Goal: Information Seeking & Learning: Compare options

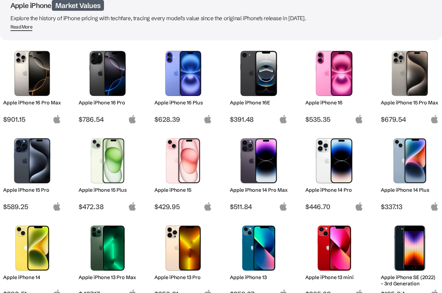
scroll to position [77, 0]
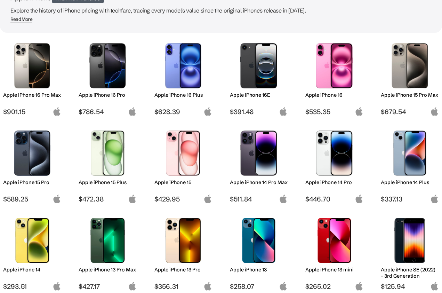
click at [335, 247] on img at bounding box center [334, 240] width 48 height 45
click at [327, 282] on span "$265.02" at bounding box center [334, 286] width 58 height 8
click at [328, 218] on img at bounding box center [334, 240] width 48 height 45
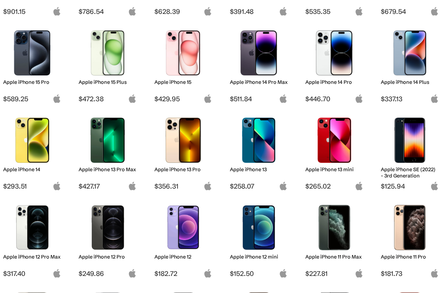
click at [328, 137] on img at bounding box center [334, 139] width 48 height 45
click at [319, 169] on h2 "Apple iPhone 13 mini" at bounding box center [334, 169] width 58 height 6
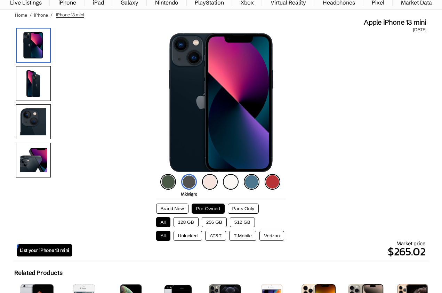
scroll to position [43, 0]
click at [218, 141] on img at bounding box center [221, 102] width 104 height 139
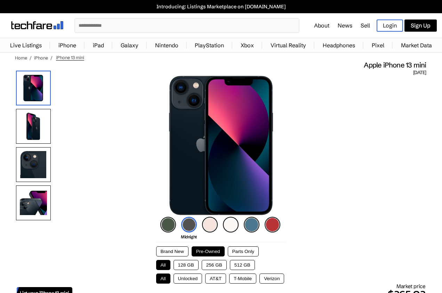
scroll to position [0, 0]
click at [248, 141] on img at bounding box center [221, 145] width 104 height 139
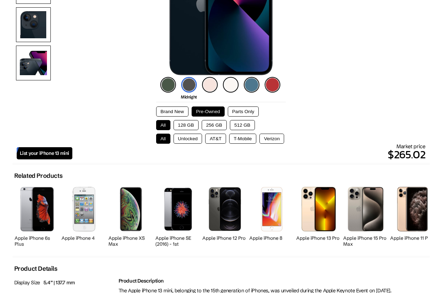
scroll to position [153, 0]
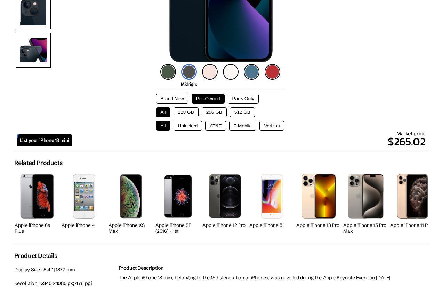
click at [411, 140] on p "$265.02" at bounding box center [248, 141] width 353 height 17
click at [57, 140] on span "List your iPhone 13 mini" at bounding box center [44, 140] width 49 height 6
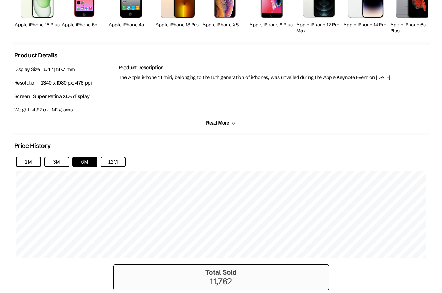
scroll to position [355, 0]
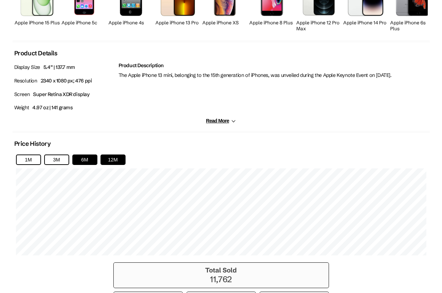
click at [113, 163] on button "12M" at bounding box center [112, 159] width 25 height 10
click at [114, 163] on button "12M" at bounding box center [112, 159] width 25 height 10
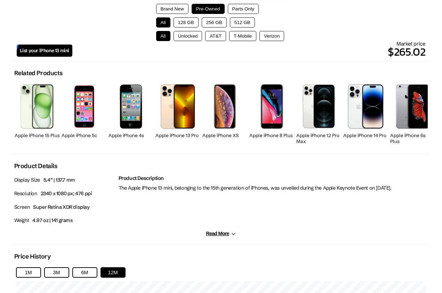
scroll to position [241, 0]
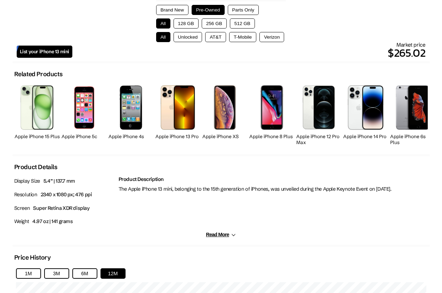
click at [182, 116] on img at bounding box center [178, 107] width 35 height 44
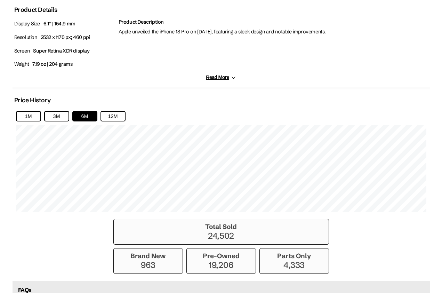
scroll to position [399, 0]
click at [114, 116] on button "12M" at bounding box center [112, 115] width 25 height 10
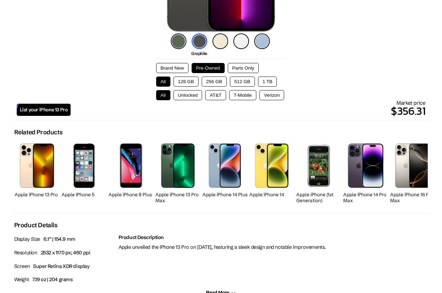
scroll to position [180, 0]
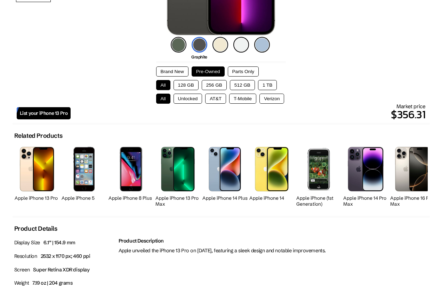
click at [222, 173] on img at bounding box center [224, 169] width 32 height 44
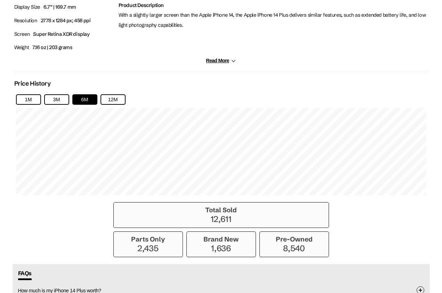
scroll to position [413, 0]
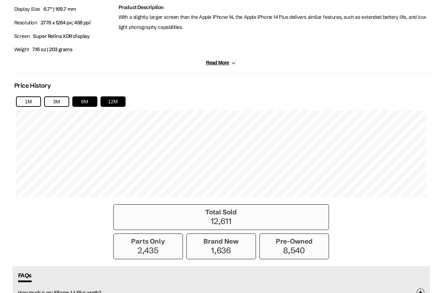
click at [118, 102] on button "12M" at bounding box center [112, 101] width 25 height 10
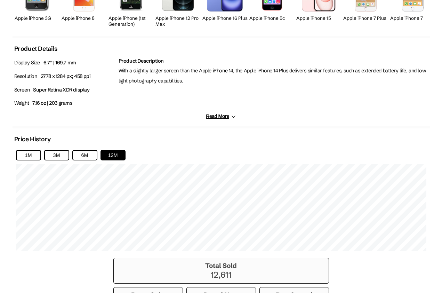
scroll to position [354, 0]
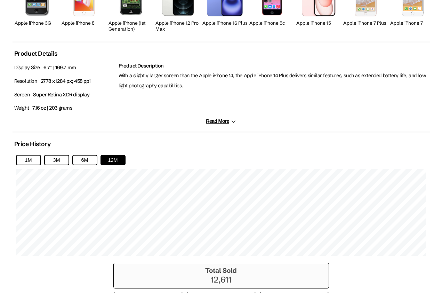
click at [220, 120] on button "Read More" at bounding box center [221, 121] width 30 height 6
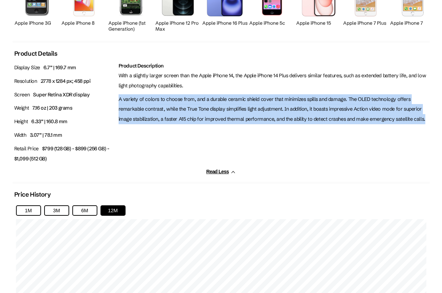
drag, startPoint x: 117, startPoint y: 93, endPoint x: 278, endPoint y: 156, distance: 172.7
click at [279, 156] on div "Product Description With a slightly larger screen than the Apple iPhone 14, the…" at bounding box center [273, 115] width 313 height 108
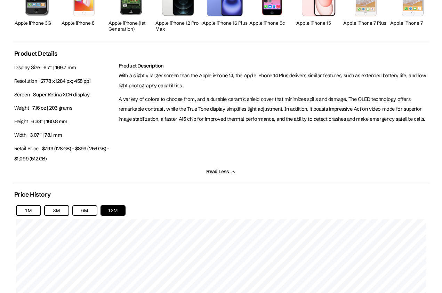
click at [229, 138] on div "Product Description With a slightly larger screen than the Apple iPhone 14, the…" at bounding box center [273, 115] width 313 height 108
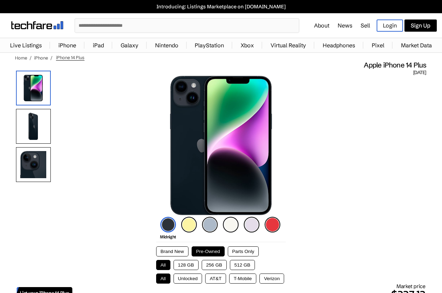
scroll to position [0, 0]
click at [63, 44] on link "iPhone" at bounding box center [67, 45] width 25 height 14
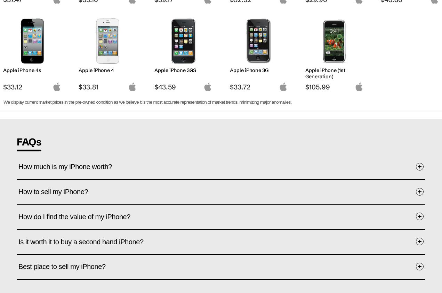
scroll to position [628, 0]
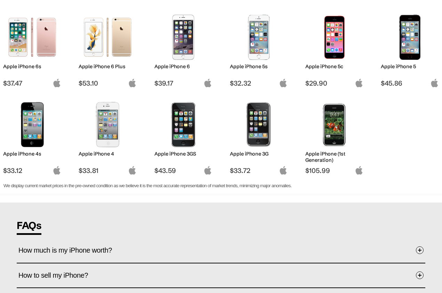
click at [325, 158] on h2 "Apple iPhone (1st Generation)" at bounding box center [334, 156] width 58 height 13
click at [339, 135] on img at bounding box center [334, 124] width 48 height 45
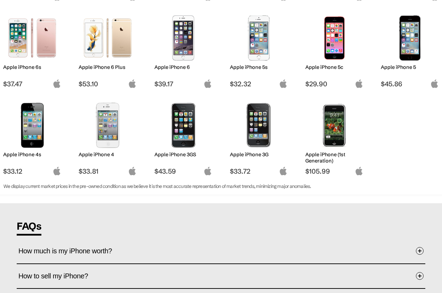
click at [342, 131] on img at bounding box center [334, 124] width 48 height 45
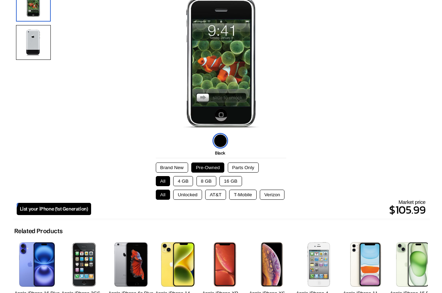
scroll to position [50, 0]
